Goal: Check status

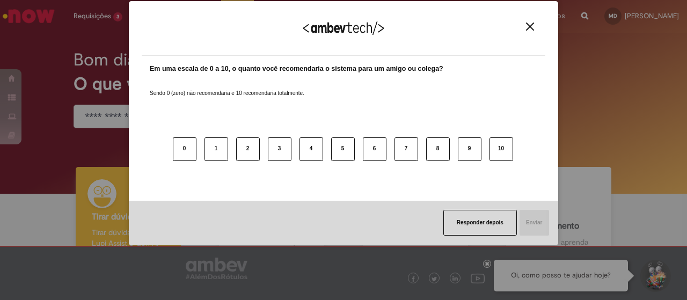
click at [533, 28] on img "Close" at bounding box center [530, 27] width 8 height 8
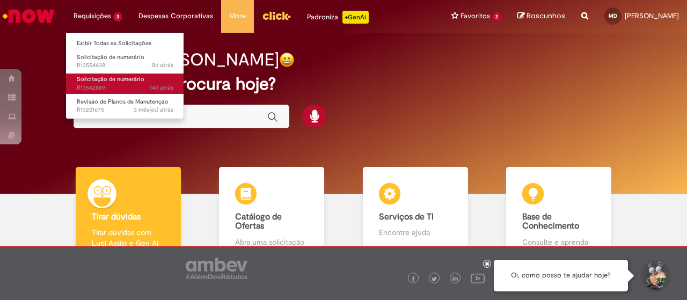
click at [129, 76] on span "Solicitação de numerário" at bounding box center [111, 79] width 68 height 8
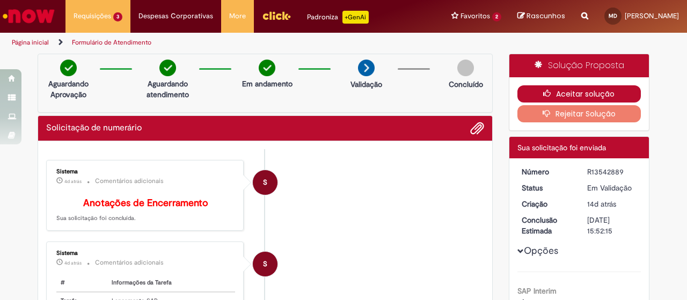
click at [547, 91] on icon "button" at bounding box center [549, 94] width 13 height 8
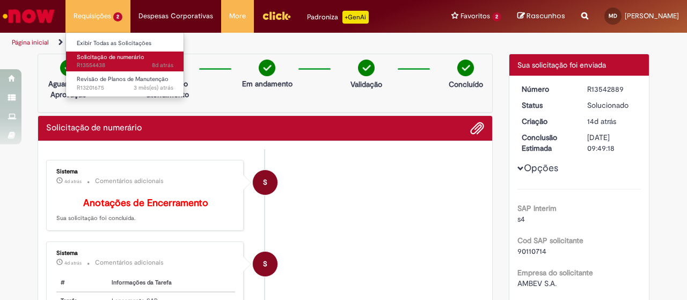
click at [119, 68] on span "8d atrás 8 dias atrás R13554438" at bounding box center [125, 65] width 97 height 9
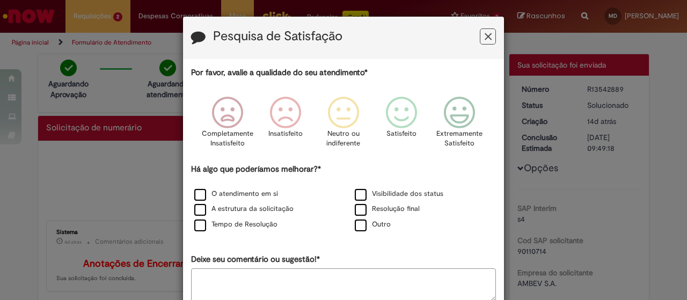
click at [484, 35] on icon "Feedback" at bounding box center [487, 36] width 7 height 11
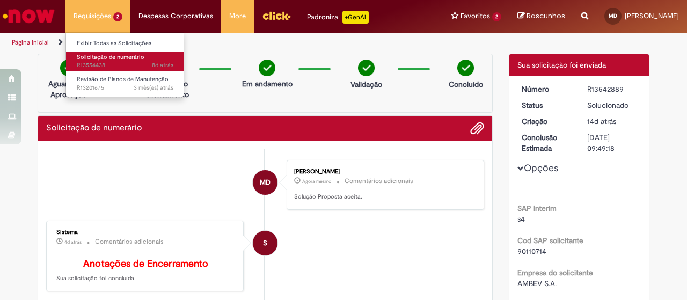
click at [107, 61] on link "Solicitação de numerário 8d atrás 8 dias atrás R13554438" at bounding box center [125, 61] width 118 height 20
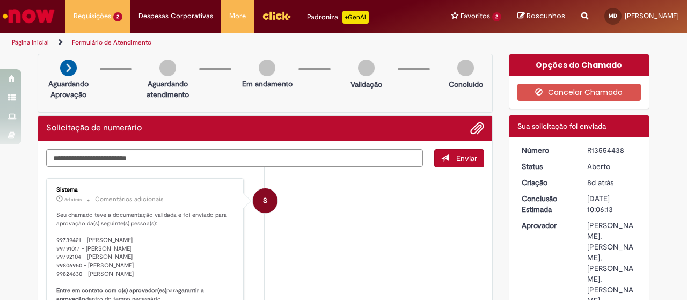
drag, startPoint x: 580, startPoint y: 148, endPoint x: 624, endPoint y: 153, distance: 44.8
click at [624, 153] on dd "R13554438" at bounding box center [612, 150] width 66 height 11
copy div "R13554438"
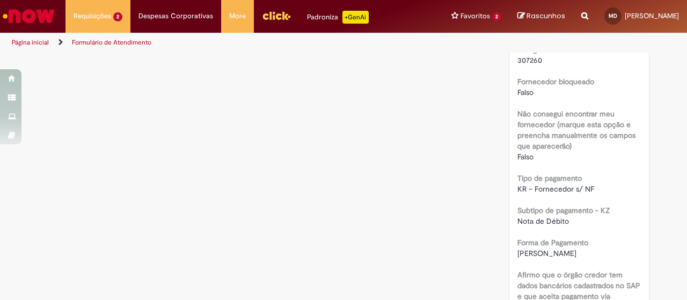
scroll to position [697, 0]
